Goal: Task Accomplishment & Management: Complete application form

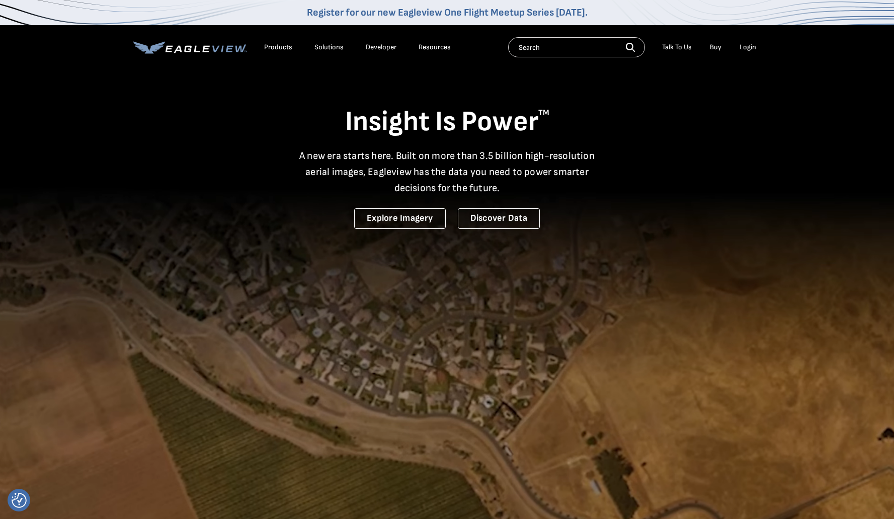
click at [747, 49] on div "Login" at bounding box center [747, 47] width 17 height 9
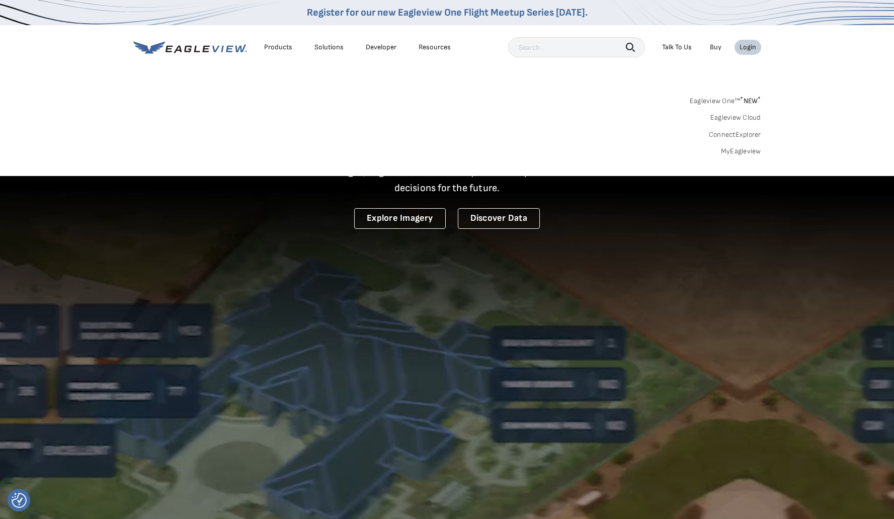
click at [745, 50] on div "Login" at bounding box center [747, 47] width 17 height 9
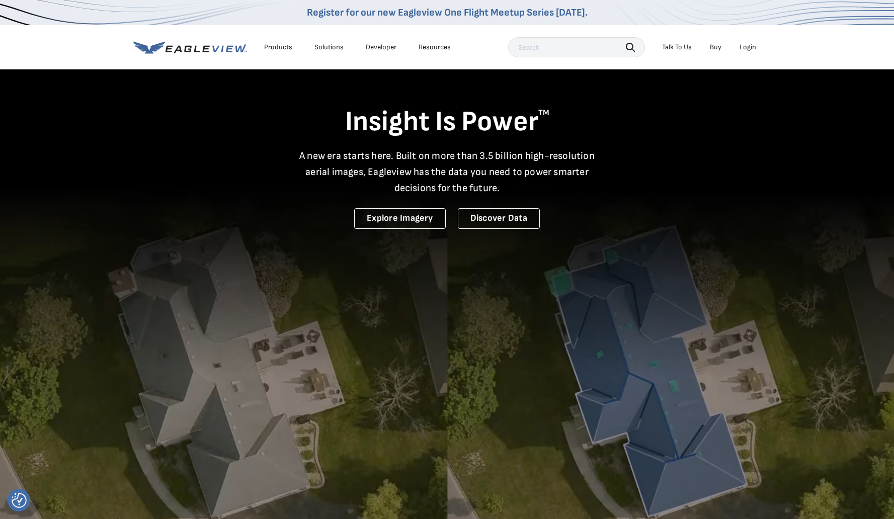
click at [744, 51] on div "Login" at bounding box center [747, 47] width 17 height 9
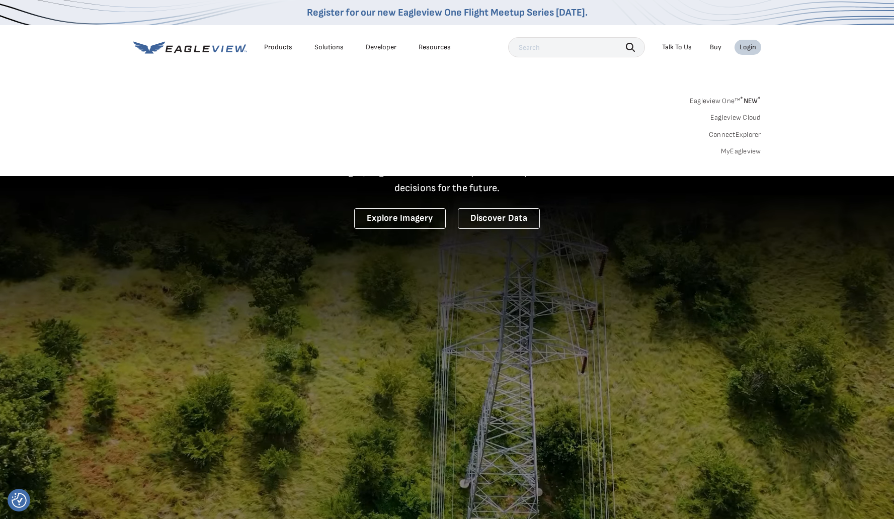
click at [733, 153] on link "MyEagleview" at bounding box center [741, 151] width 40 height 9
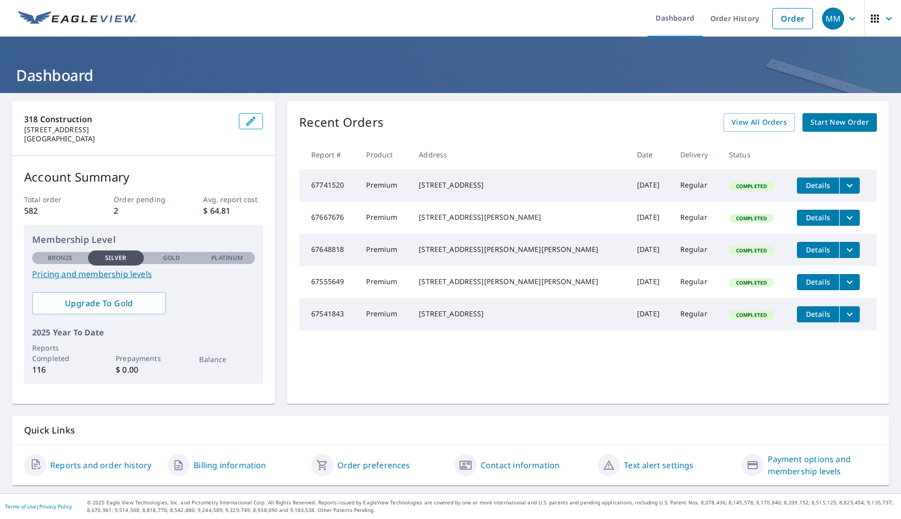
click at [817, 122] on span "Start New Order" at bounding box center [840, 122] width 58 height 13
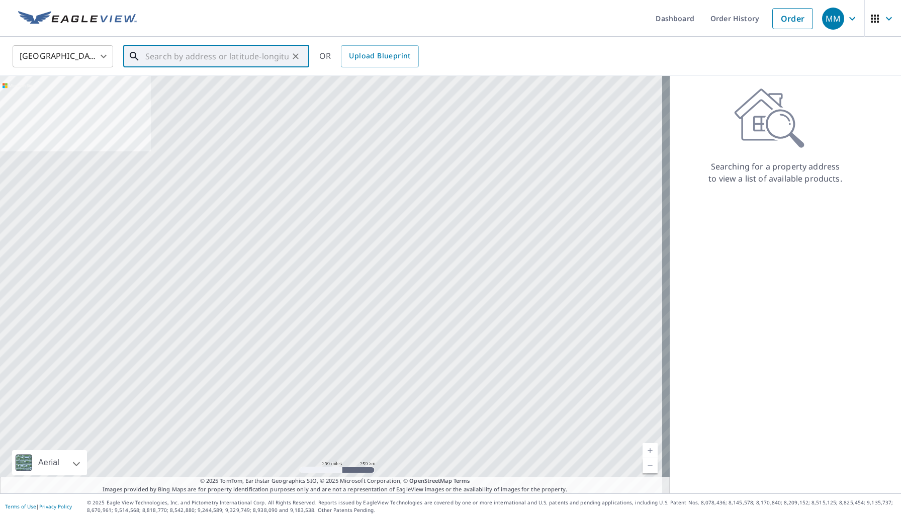
click at [192, 58] on input "text" at bounding box center [216, 56] width 143 height 28
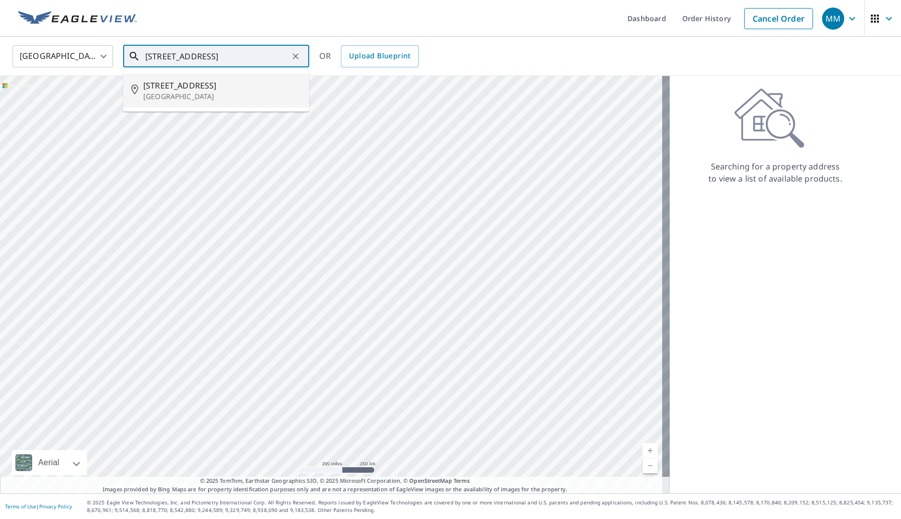
click at [208, 95] on p "Mer Rouge, LA 71261" at bounding box center [222, 97] width 158 height 10
type input "404 S 18th St Mer Rouge, LA 71261"
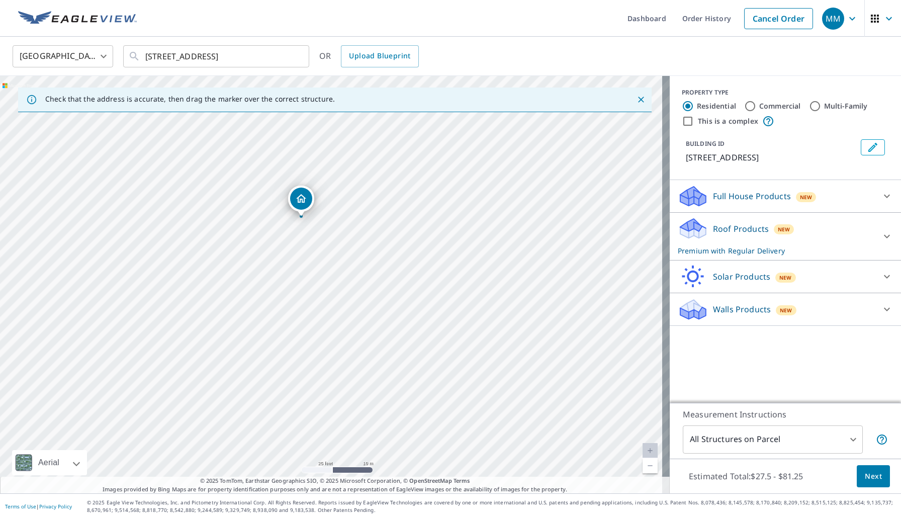
drag, startPoint x: 360, startPoint y: 252, endPoint x: 360, endPoint y: 316, distance: 63.9
click at [360, 316] on div "404 S 18th St Mer Rouge, LA 71261" at bounding box center [335, 284] width 670 height 417
click at [866, 478] on span "Next" at bounding box center [873, 476] width 17 height 13
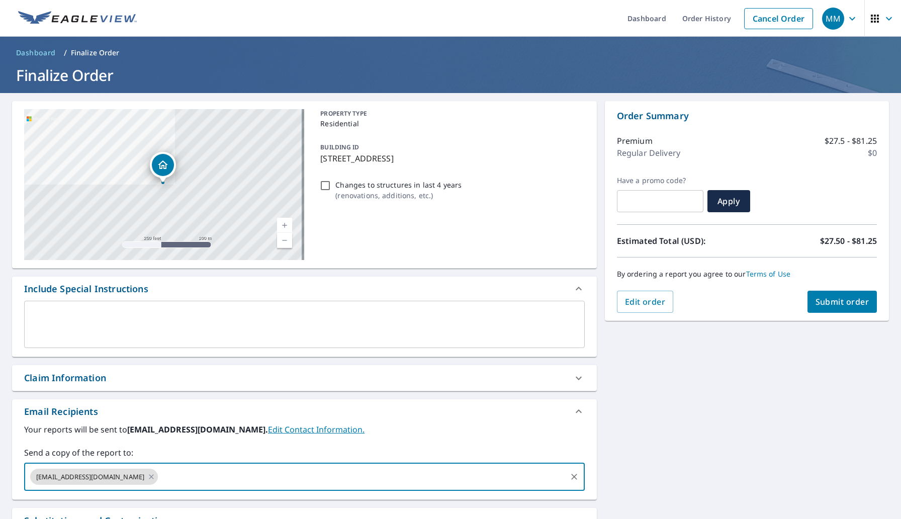
click at [207, 479] on input "text" at bounding box center [361, 476] width 405 height 19
type input "codie@318construction.com"
click at [836, 309] on button "Submit order" at bounding box center [843, 302] width 70 height 22
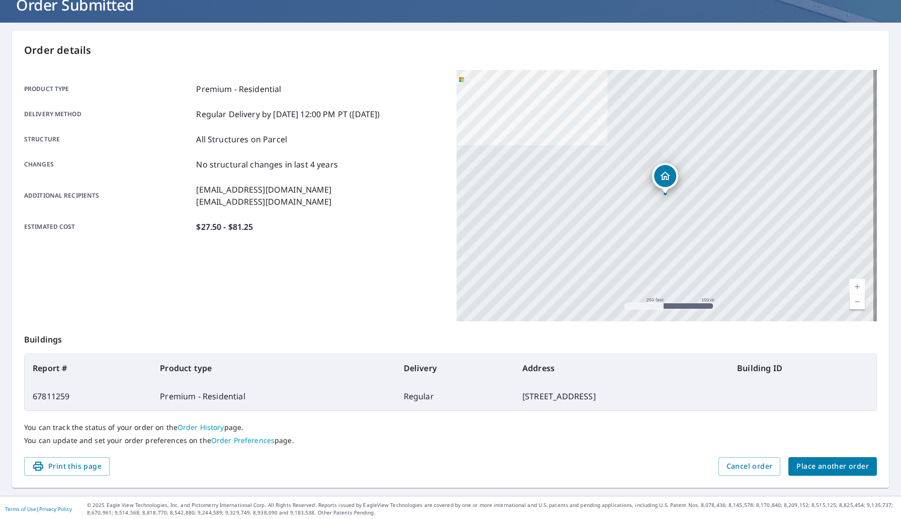
scroll to position [72, 0]
